Goal: Transaction & Acquisition: Purchase product/service

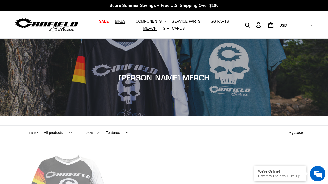
click at [125, 19] on span "BIKES" at bounding box center [120, 21] width 11 height 4
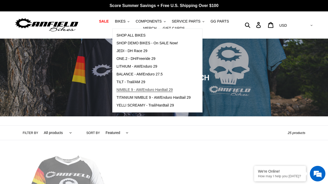
click at [147, 88] on link "NIMBLE 9 - AM/Enduro Hardtail 29" at bounding box center [154, 90] width 82 height 8
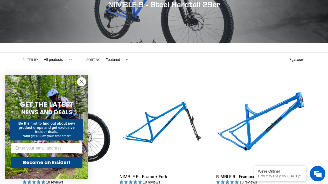
scroll to position [73, 0]
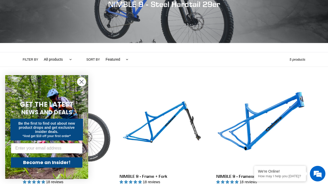
click at [94, 120] on link "NIMBLE 9 - Complete Bike" at bounding box center [67, 142] width 89 height 122
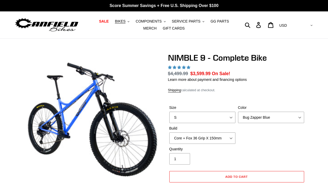
select select "highest-rating"
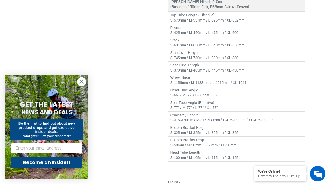
scroll to position [655, 0]
